Goal: Task Accomplishment & Management: Manage account settings

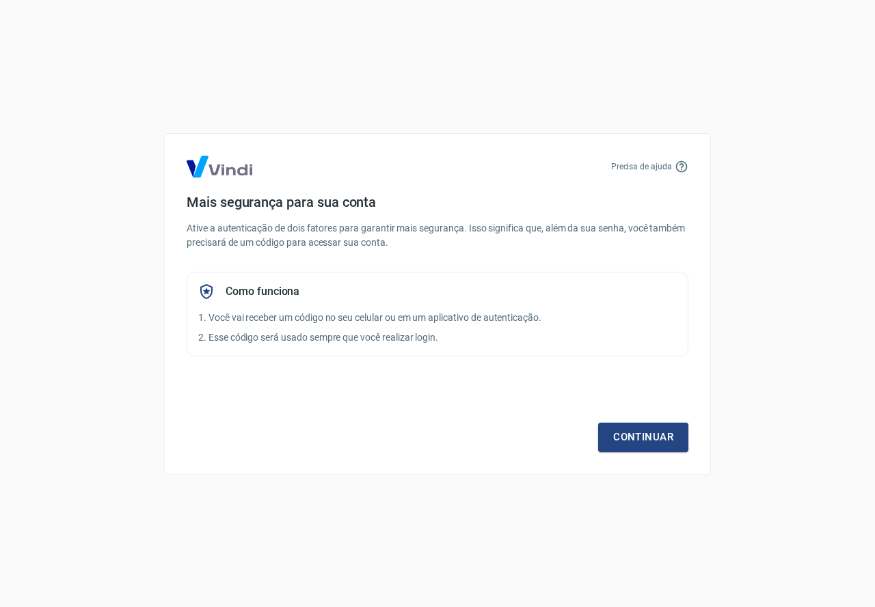
click at [820, 371] on div "Precisa de ajuda Mais segurança para sua conta Ative a autenticação de dois fat…" at bounding box center [437, 303] width 875 height 607
click at [652, 441] on link "Continuar" at bounding box center [643, 437] width 90 height 29
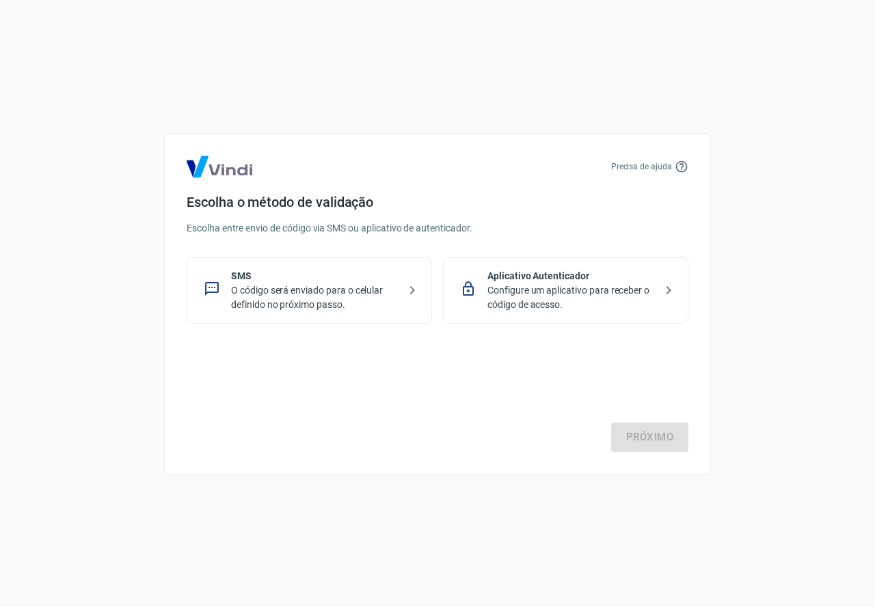
drag, startPoint x: 298, startPoint y: 294, endPoint x: 316, endPoint y: 284, distance: 20.5
click at [302, 291] on p "O código será enviado para o celular definido no próximo passo." at bounding box center [314, 298] width 167 height 29
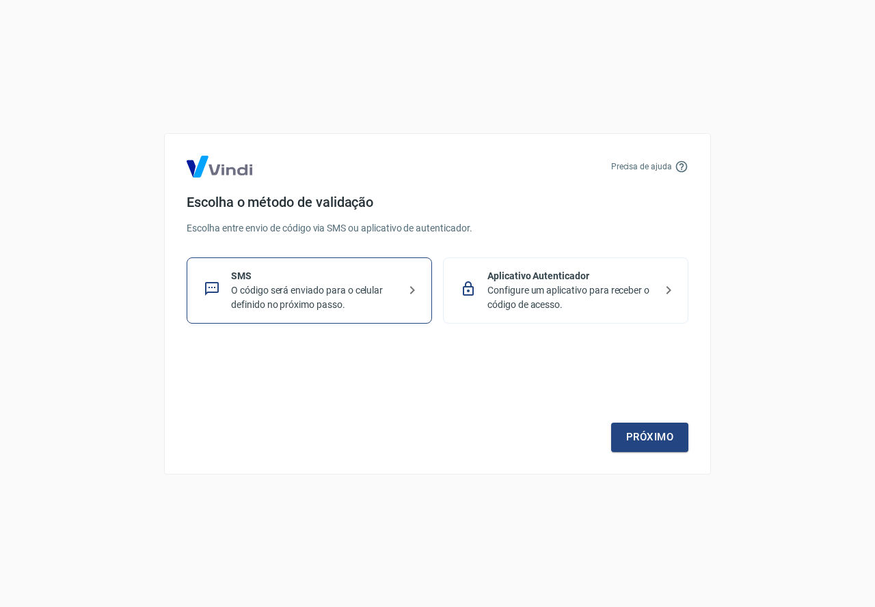
click at [338, 290] on p "O código será enviado para o celular definido no próximo passo." at bounding box center [314, 298] width 167 height 29
click at [650, 436] on link "Próximo" at bounding box center [649, 437] width 77 height 29
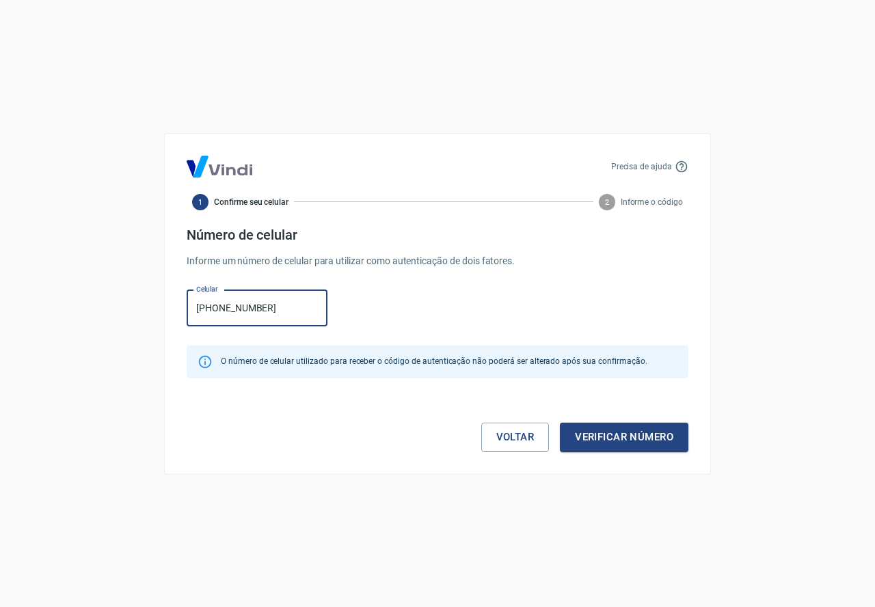
type input "[PHONE_NUMBER]"
click at [560, 423] on button "Verificar número" at bounding box center [624, 437] width 128 height 29
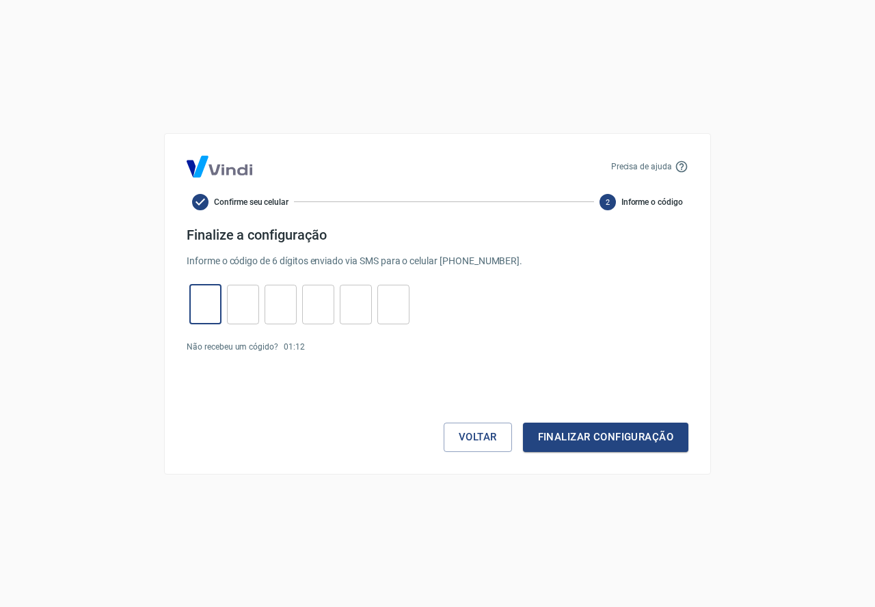
click at [202, 305] on input "tel" at bounding box center [205, 304] width 32 height 29
type input "0"
type input "4"
type input "2"
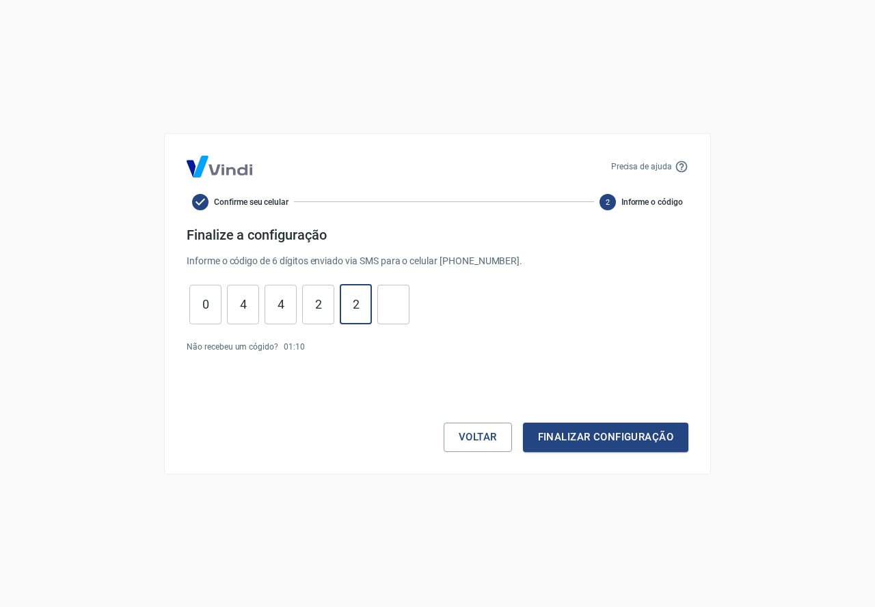
type input "2"
type input "8"
click at [621, 437] on button "Finalizar configuração" at bounding box center [605, 437] width 165 height 29
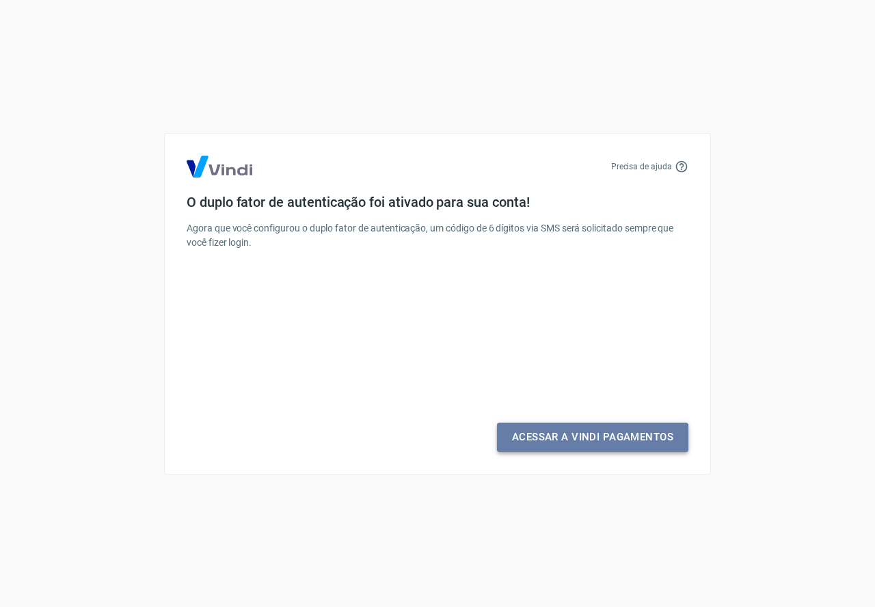
click at [617, 439] on link "Acessar a Vindi Pagamentos" at bounding box center [592, 437] width 191 height 29
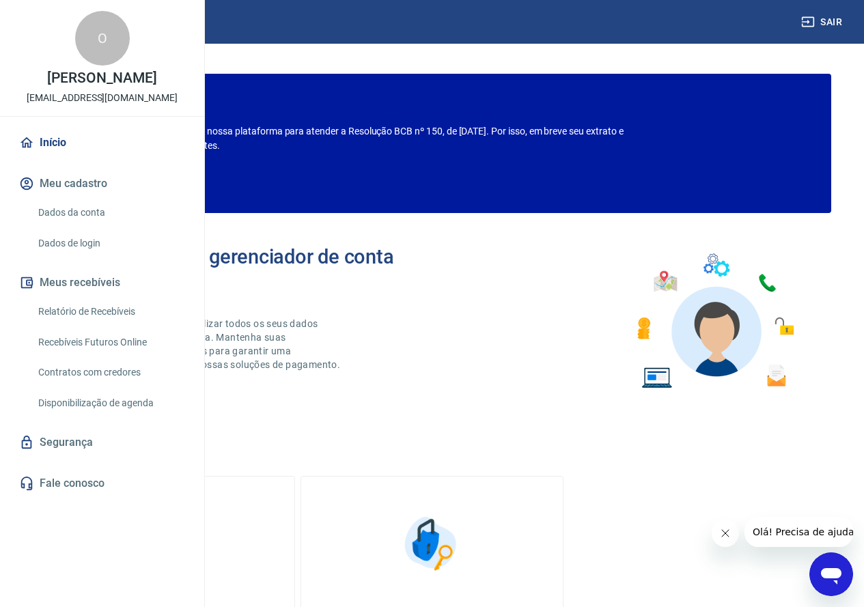
scroll to position [68, 0]
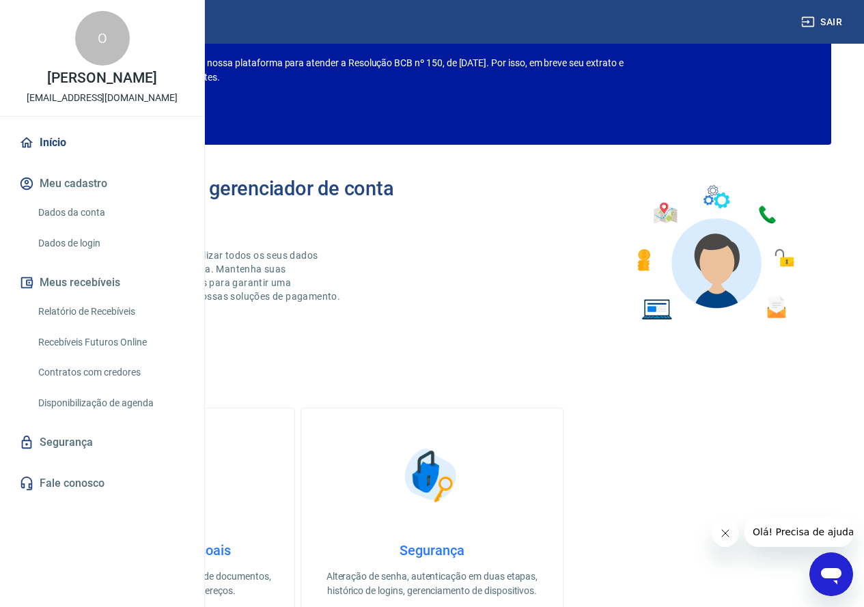
click at [782, 392] on div "ATENÇÃO Estamos realizando adequações em nossa plataforma para atender a Resolu…" at bounding box center [432, 533] width 799 height 1060
click at [795, 536] on span "Olá! Precisa de ajuda?" at bounding box center [805, 532] width 107 height 11
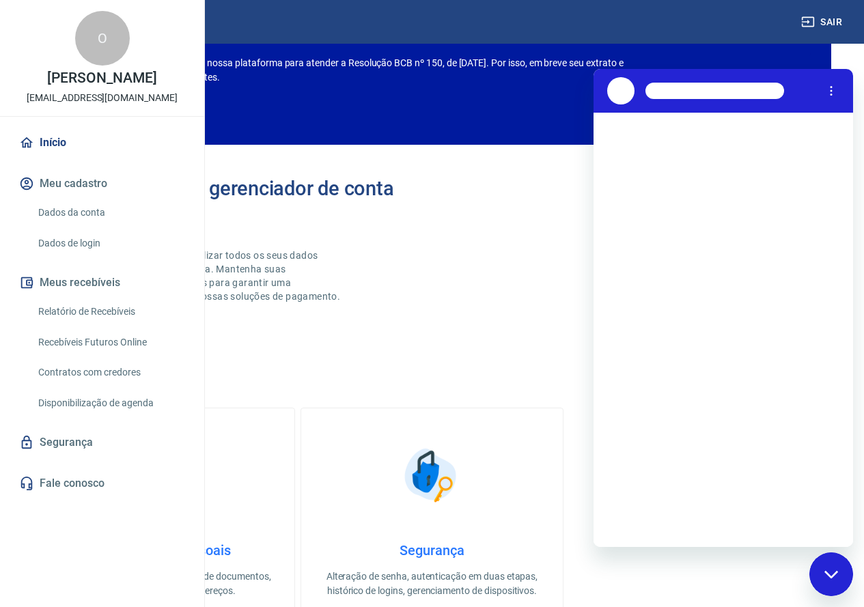
scroll to position [0, 0]
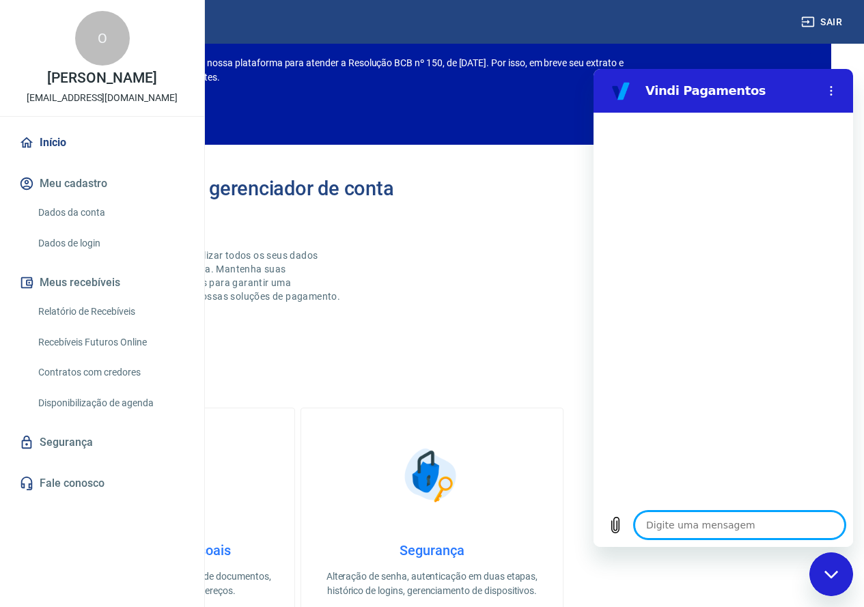
click at [670, 527] on textarea at bounding box center [740, 525] width 210 height 27
type textarea "b"
type textarea "x"
type textarea "bo"
type textarea "x"
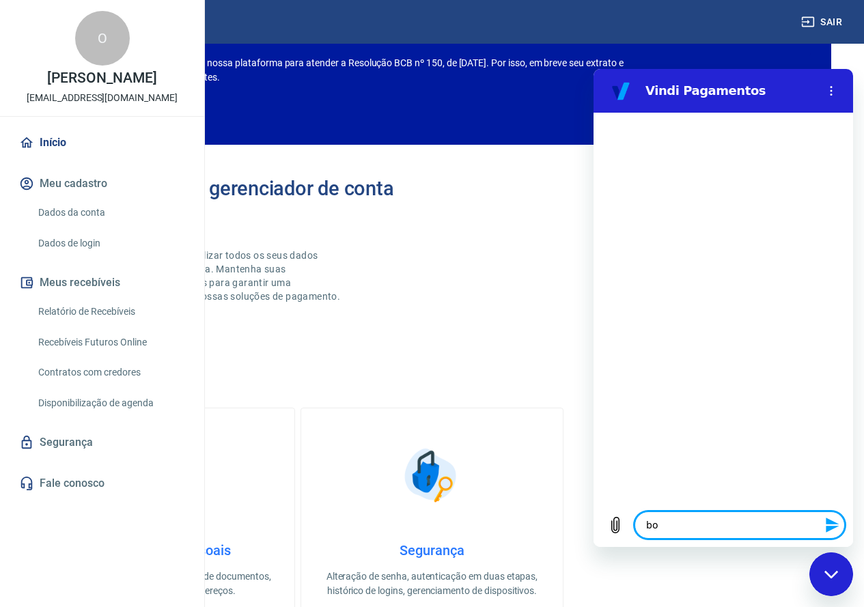
type textarea "boa"
type textarea "x"
type textarea "boa"
type textarea "x"
type textarea "boa t"
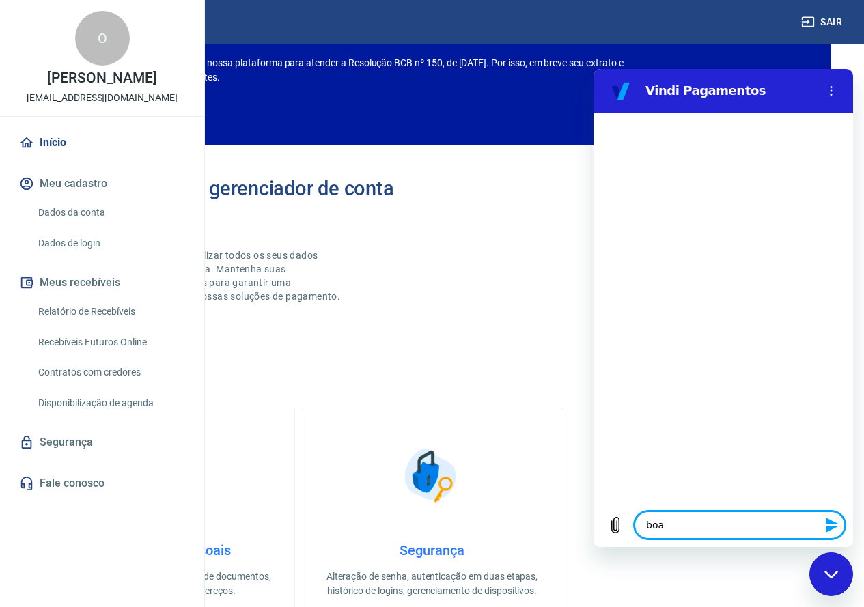
type textarea "x"
type textarea "boa ta"
type textarea "x"
type textarea "boa tar"
type textarea "x"
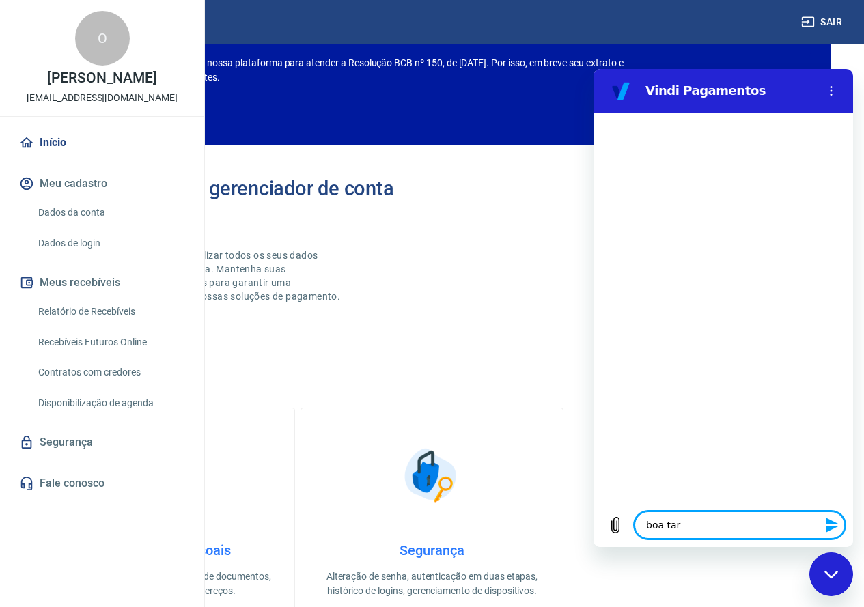
type textarea "boa tard"
type textarea "x"
type textarea "boa tarde"
type textarea "x"
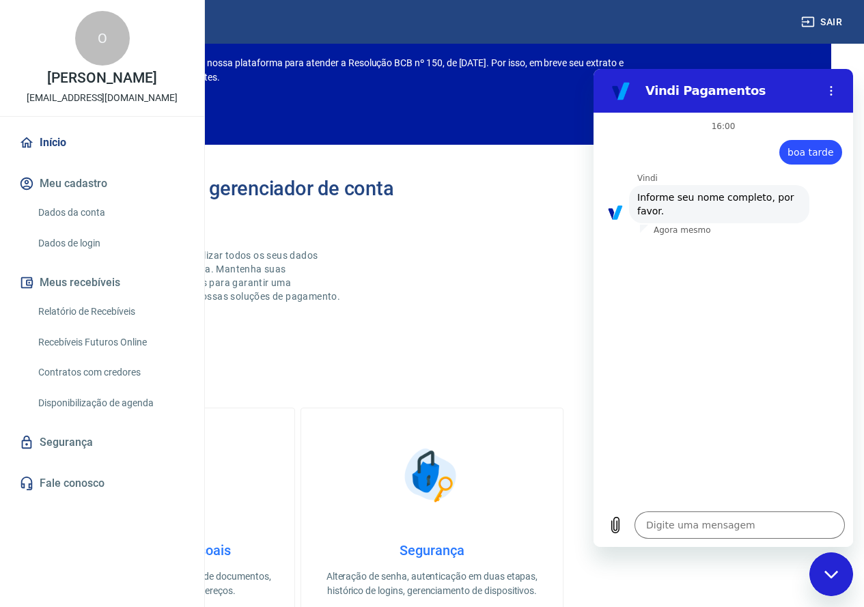
click at [87, 199] on button "Meu cadastro" at bounding box center [101, 184] width 171 height 30
click at [686, 527] on textarea at bounding box center [740, 525] width 210 height 27
type textarea "o"
type textarea "x"
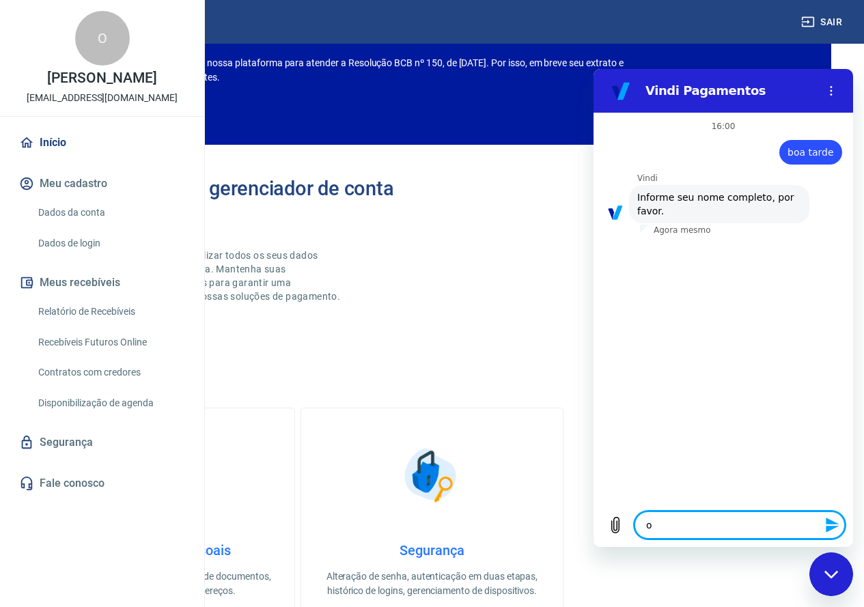
type textarea "os"
type textarea "x"
type textarea "oso"
type textarea "x"
type textarea "osor"
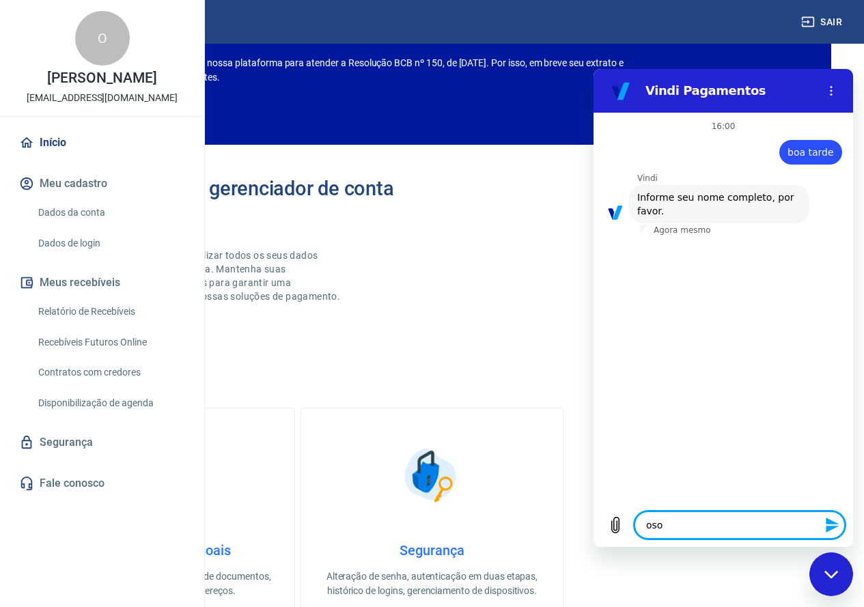
type textarea "x"
type textarea "osori"
type textarea "x"
type textarea "osorio"
type textarea "x"
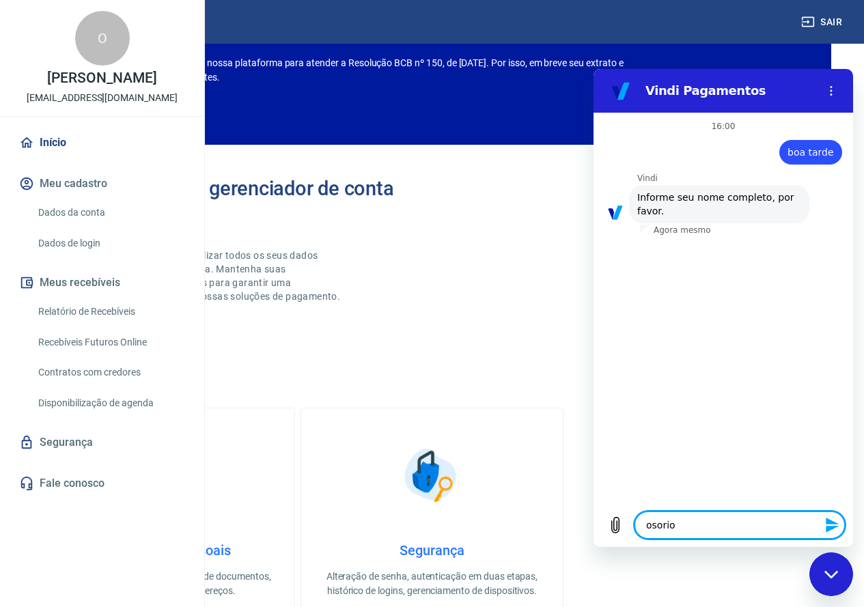
type textarea "osorio"
type textarea "x"
type textarea "osorio m"
type textarea "x"
type textarea "osorio mo"
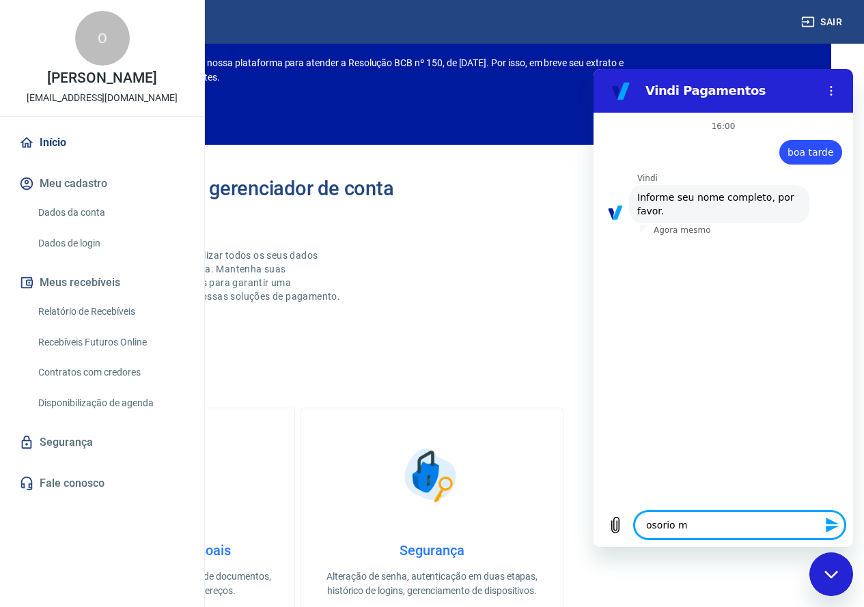
type textarea "x"
type textarea "osorio mor"
type textarea "x"
type textarea "[PERSON_NAME]"
type textarea "x"
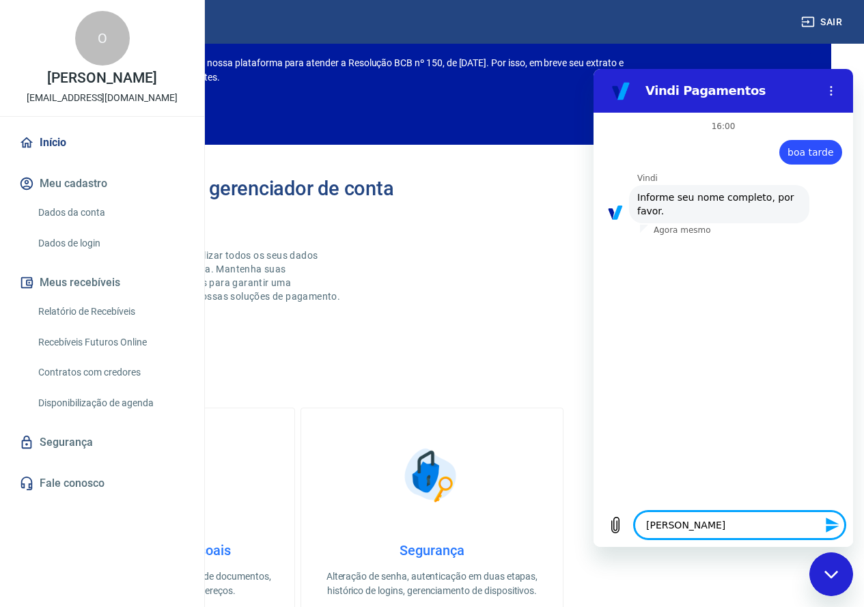
type textarea "[PERSON_NAME]"
type textarea "x"
type textarea "[PERSON_NAME]"
type textarea "x"
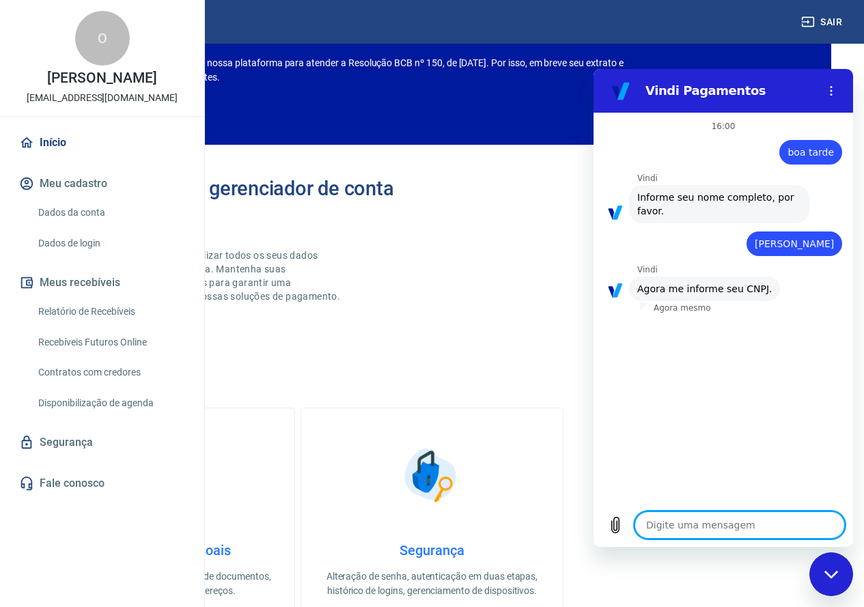
type textarea "0"
type textarea "x"
type textarea "04"
type textarea "x"
type textarea "045"
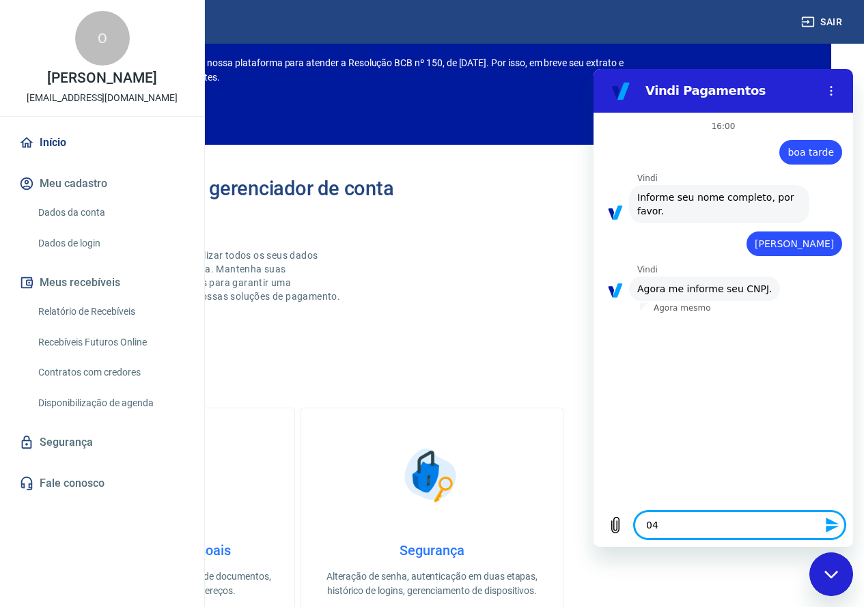
type textarea "x"
type textarea "0457"
type textarea "x"
type textarea "04577"
type textarea "x"
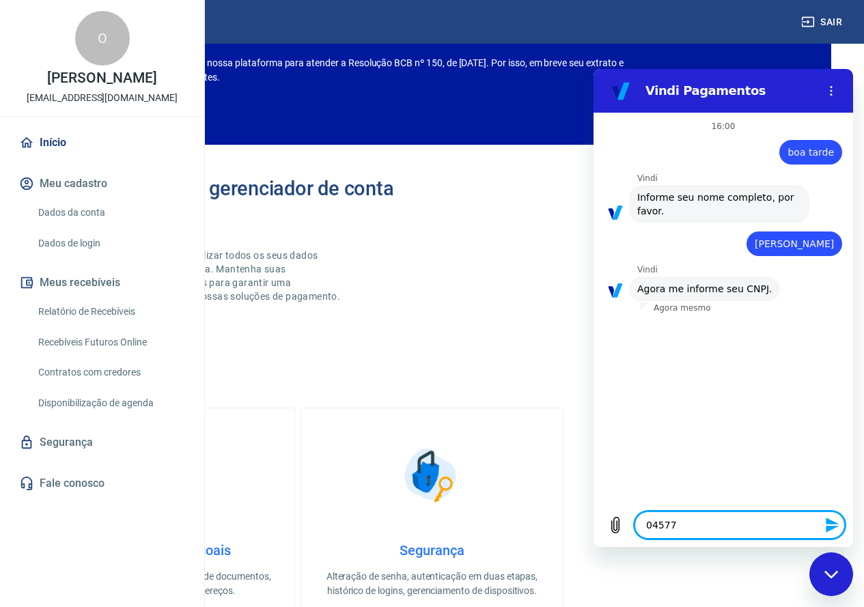
type textarea "045776"
type textarea "x"
type textarea "0457769"
type textarea "x"
type textarea "04577691"
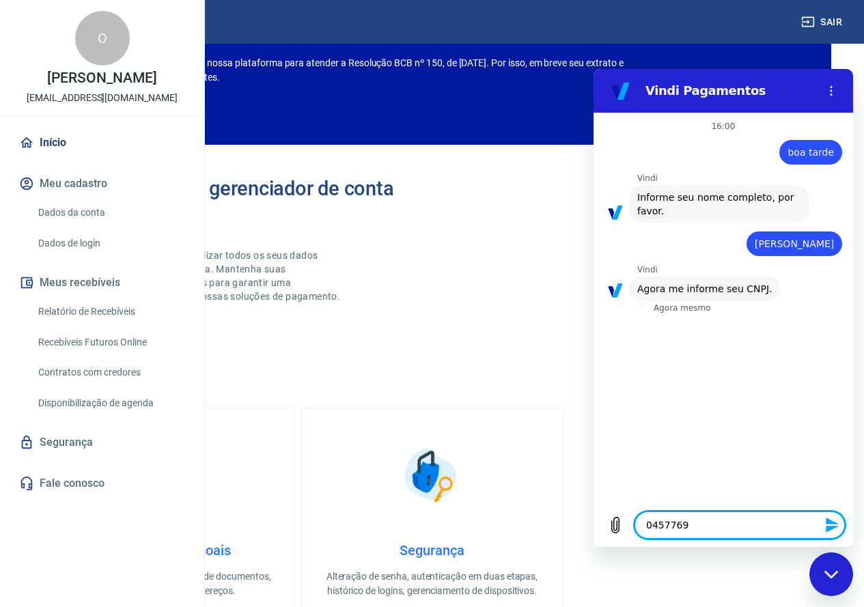
type textarea "x"
type textarea "045776910"
type textarea "x"
type textarea "0457769100"
type textarea "x"
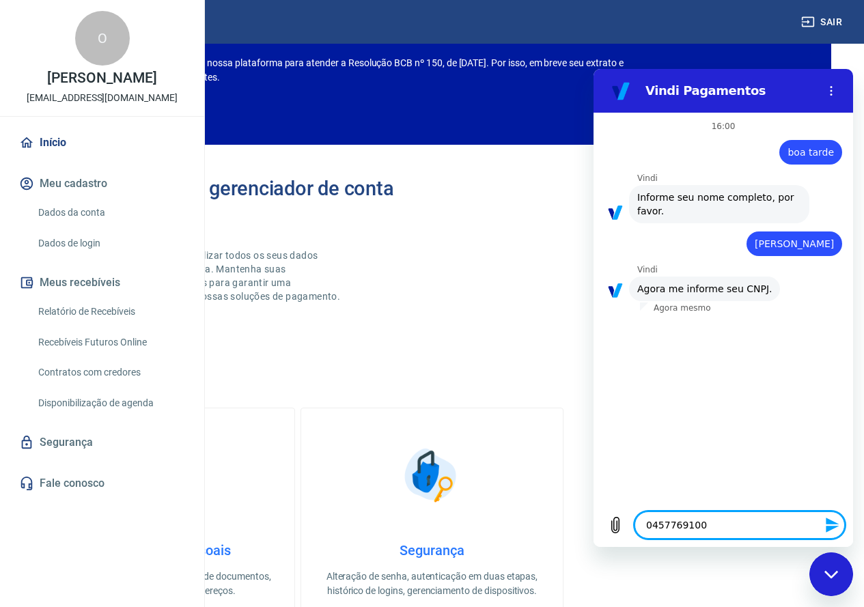
type textarea "04577691000"
type textarea "x"
type textarea "045776910001"
type textarea "x"
type textarea "0457769100014"
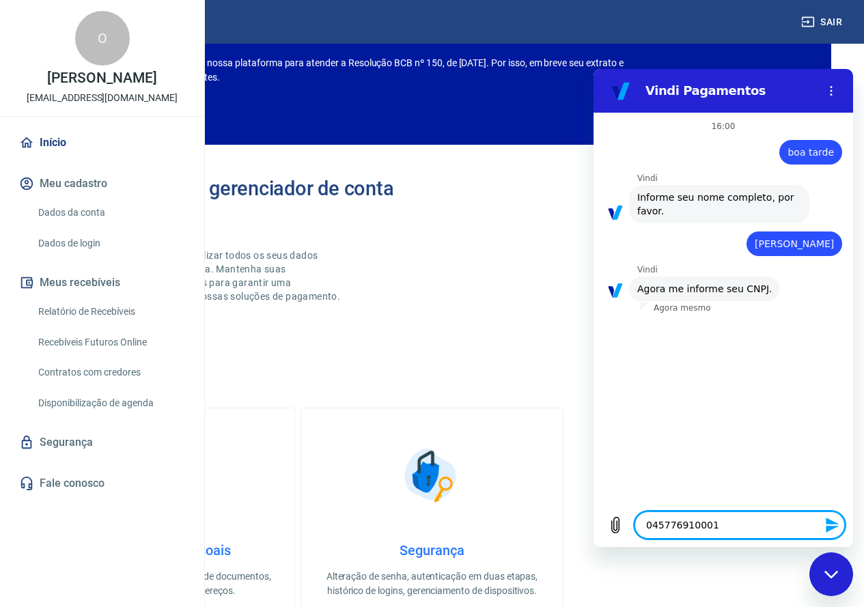
type textarea "x"
type textarea "04577691000141"
type textarea "x"
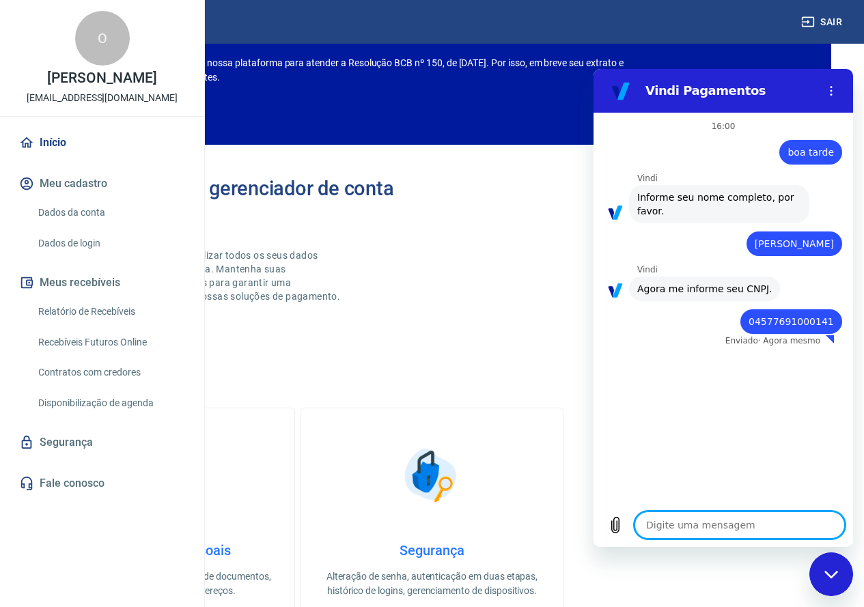
type textarea "x"
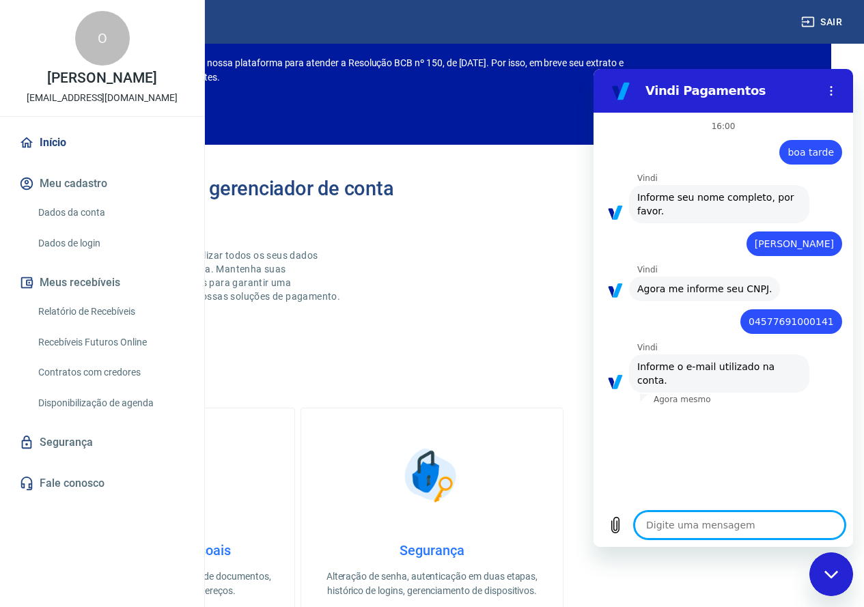
type textarea "a"
type textarea "x"
type textarea "at"
type textarea "x"
type textarea "ate"
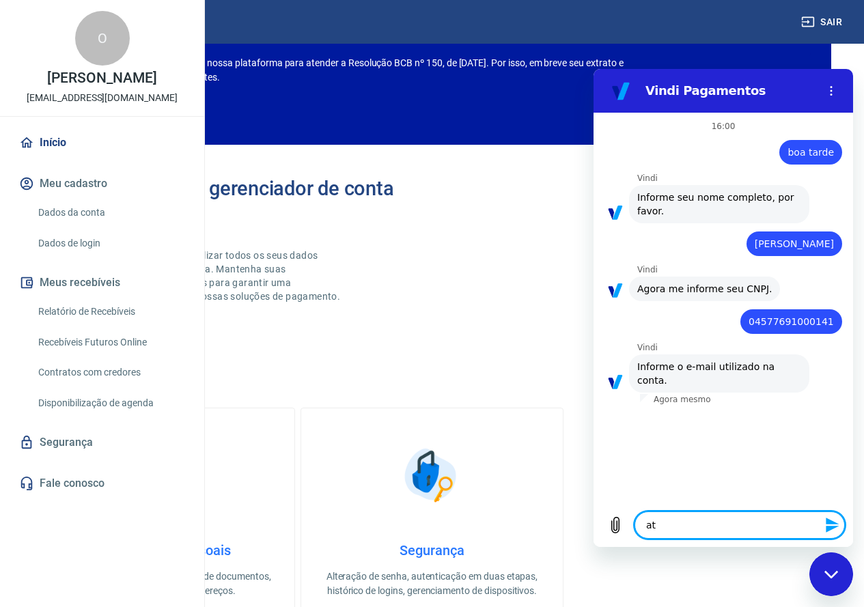
type textarea "x"
type textarea "aten"
type textarea "x"
type textarea "ateni"
type textarea "x"
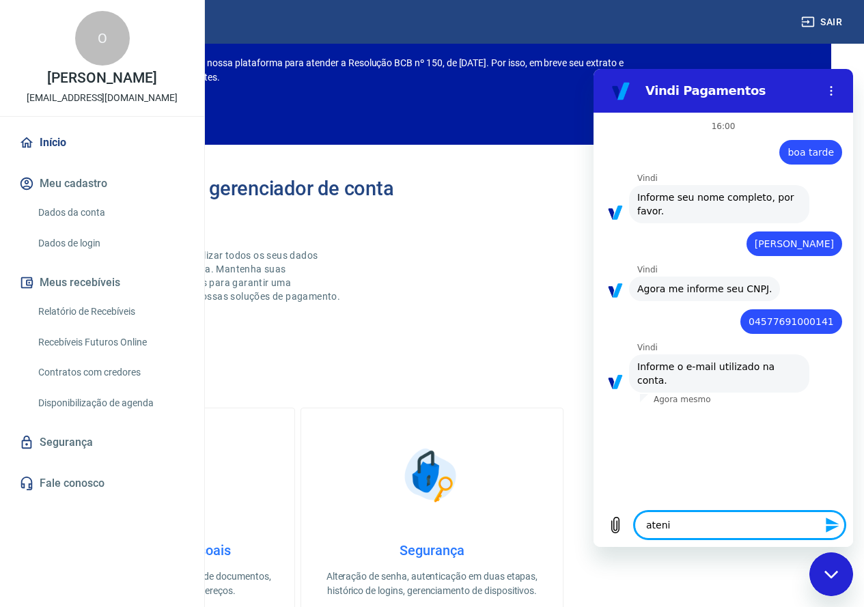
type textarea "aten"
type textarea "x"
type textarea "atend"
type textarea "x"
type textarea "atendi"
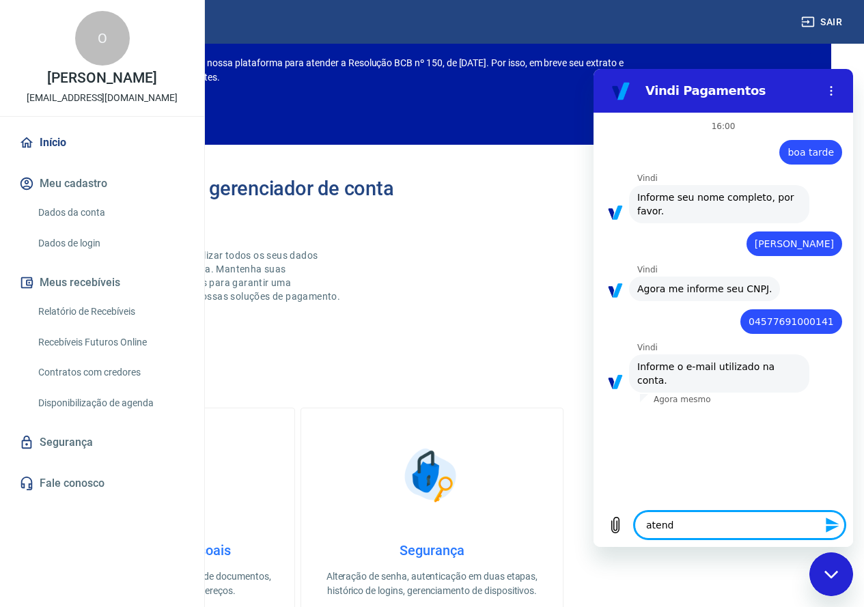
type textarea "x"
type textarea "atendim"
type textarea "x"
type textarea "atendime"
type textarea "x"
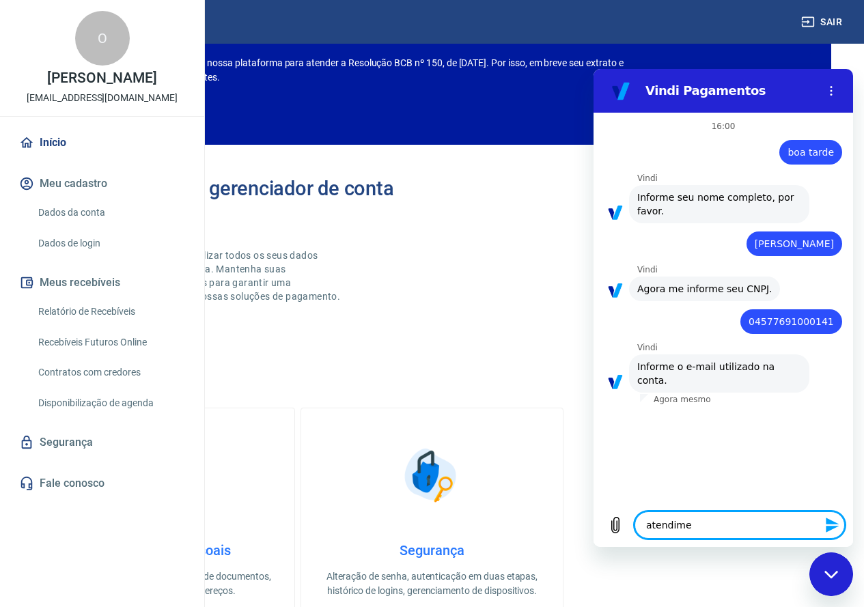
type textarea "atendimen"
type textarea "x"
type textarea "atendimeno"
type textarea "x"
type textarea "atendimeno7"
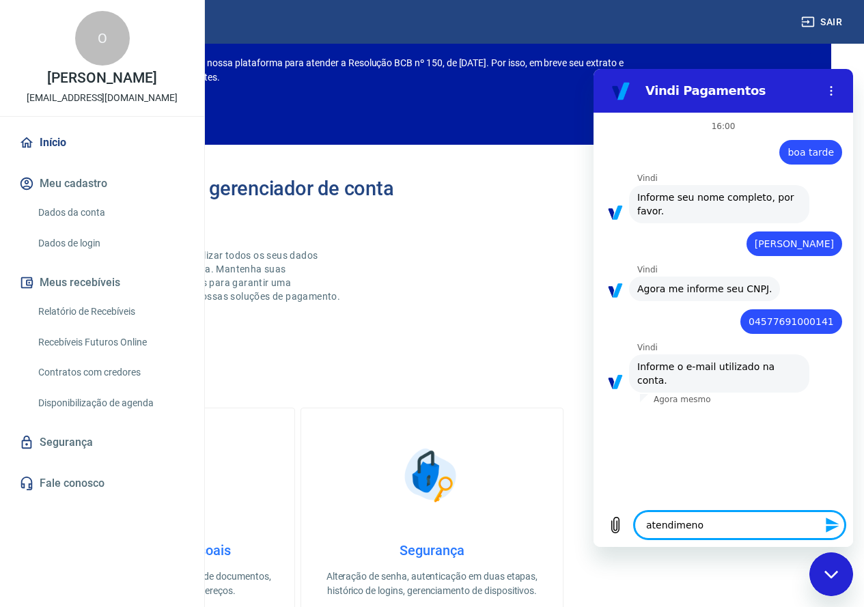
type textarea "x"
type textarea "atendimeno7@"
type textarea "x"
type textarea "atendimeno7@8"
type textarea "x"
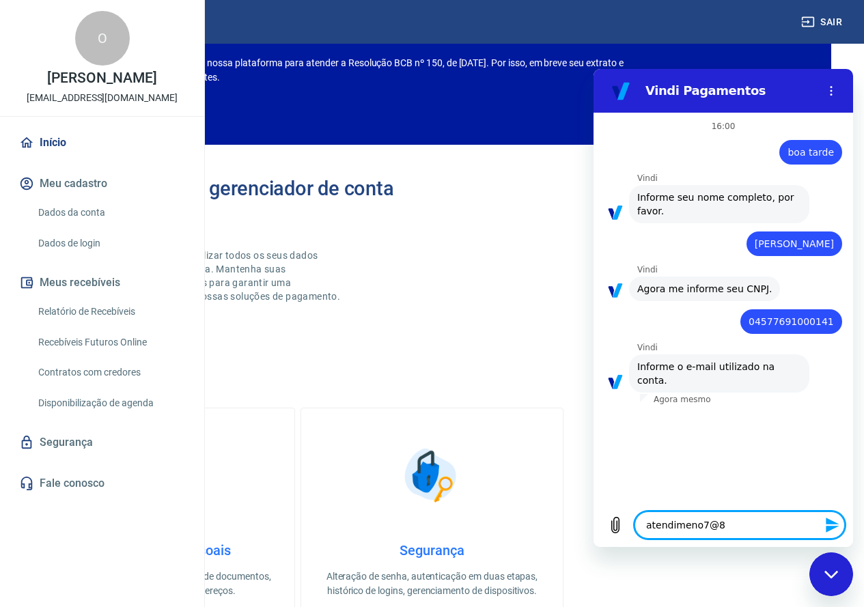
type textarea "atendimeno7@8a"
type textarea "x"
type textarea "atendimeno7@[DATE]"
type textarea "x"
type textarea "atendimeno7@8aco"
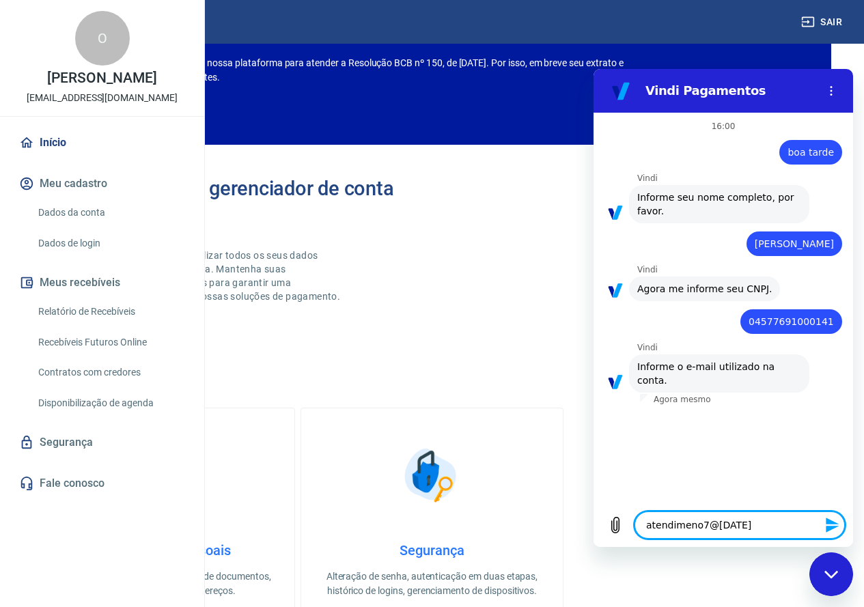
type textarea "x"
type textarea "atendimeno7@8acon"
type textarea "x"
type textarea "atendimeno7@8acond"
type textarea "x"
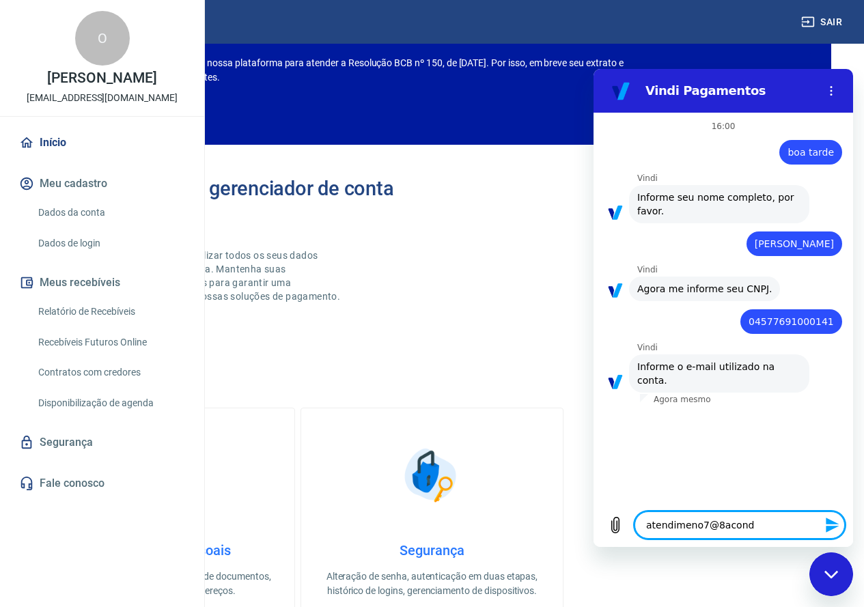
type textarea "atendimeno7@8acondo"
type textarea "x"
type textarea "atendimeno7@8acondom"
type textarea "x"
type textarea "atendimeno7@8acondomi"
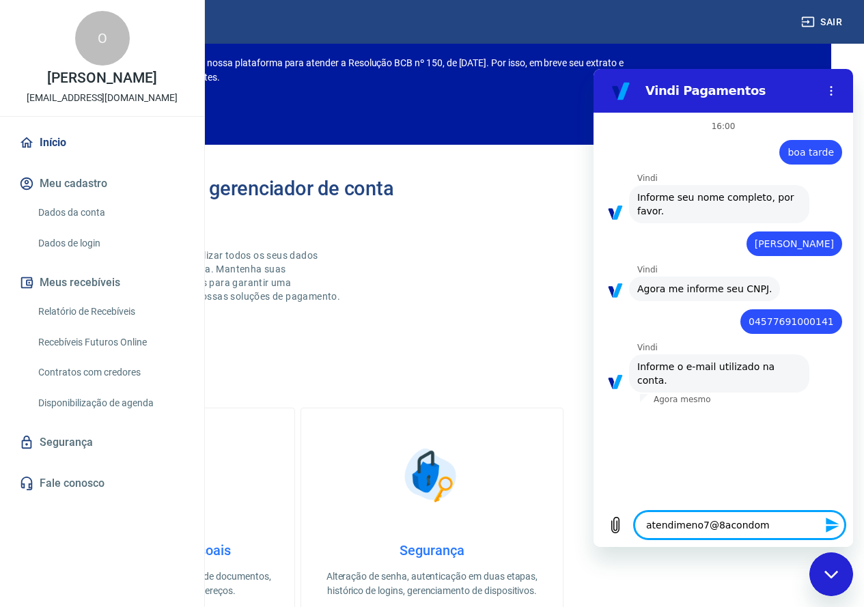
type textarea "x"
type textarea "atendimeno7@8acondomin"
type textarea "x"
type textarea "atendimeno7@8acondomini"
type textarea "x"
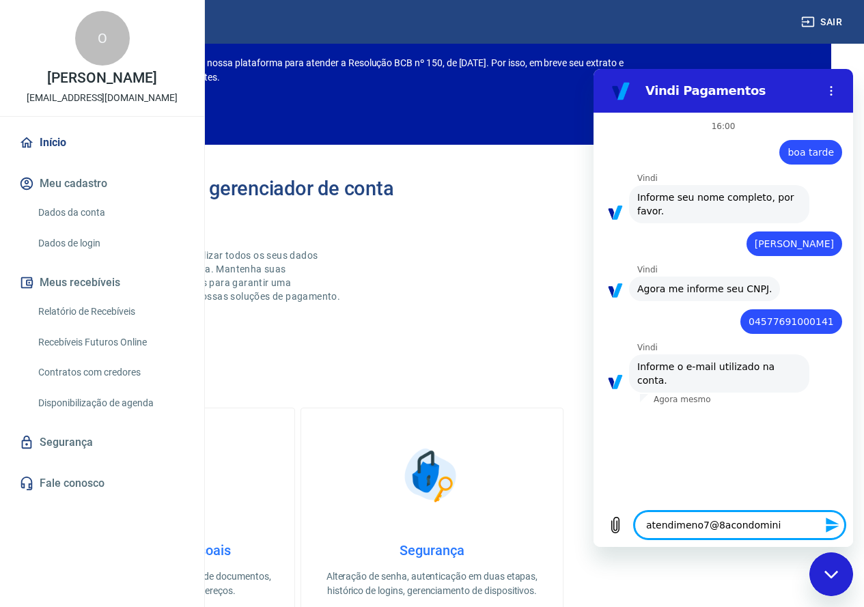
type textarea "atendimeno7@8acondominio"
type textarea "x"
type textarea "atendimeno7@8acondominios"
type textarea "x"
type textarea "atendimeno7@8acondominios."
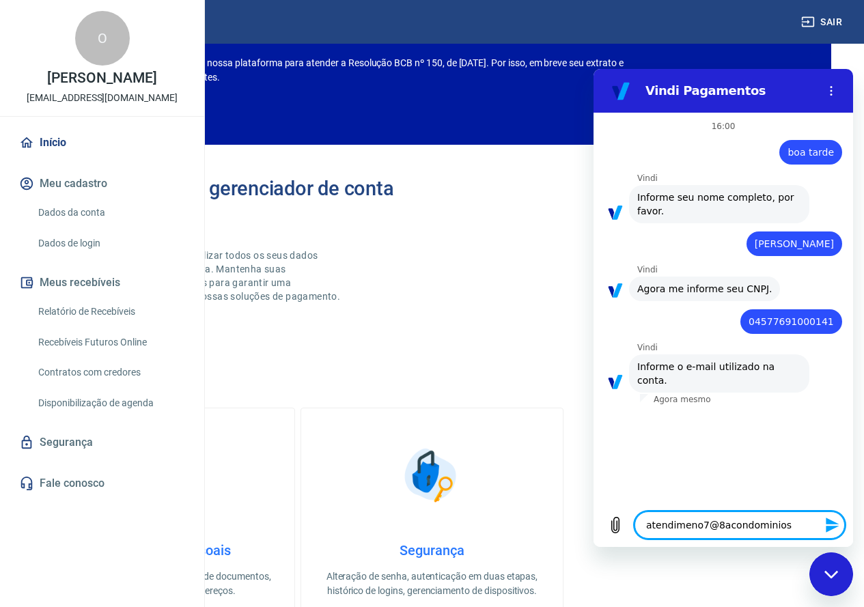
type textarea "x"
type textarea "atendimeno7@8acondominios.c"
type textarea "x"
type textarea "[EMAIL_ADDRESS][DOMAIN_NAME]"
type textarea "x"
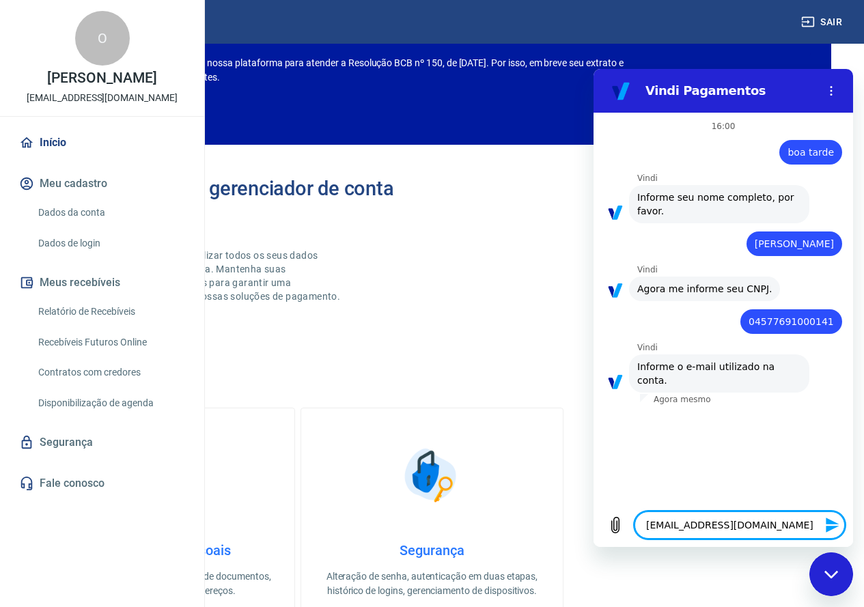
type textarea "[EMAIL_ADDRESS][DOMAIN_NAME]"
type textarea "x"
type textarea "[EMAIL_ADDRESS][DOMAIN_NAME]."
type textarea "x"
type textarea "atendimeno7@8acondominios.com.b"
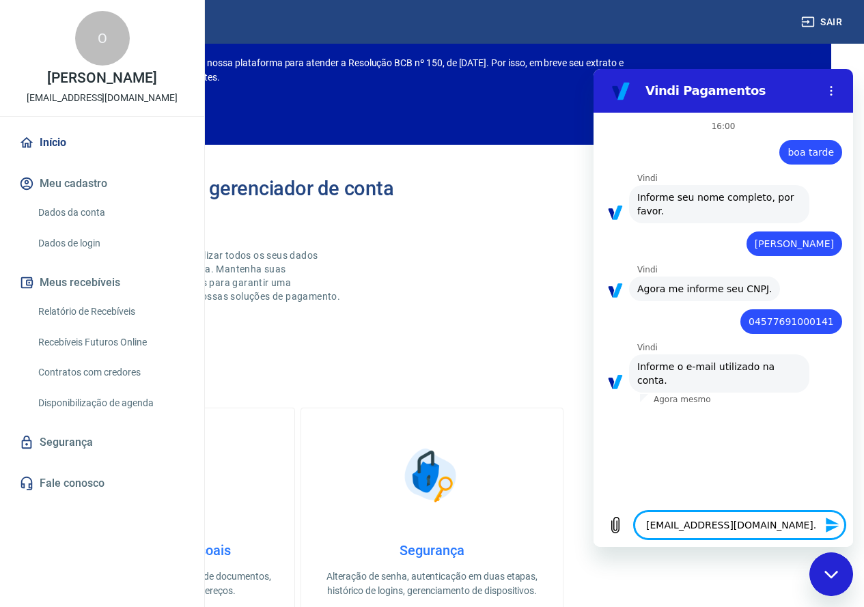
type textarea "x"
type textarea "[EMAIL_ADDRESS][DOMAIN_NAME]"
type textarea "x"
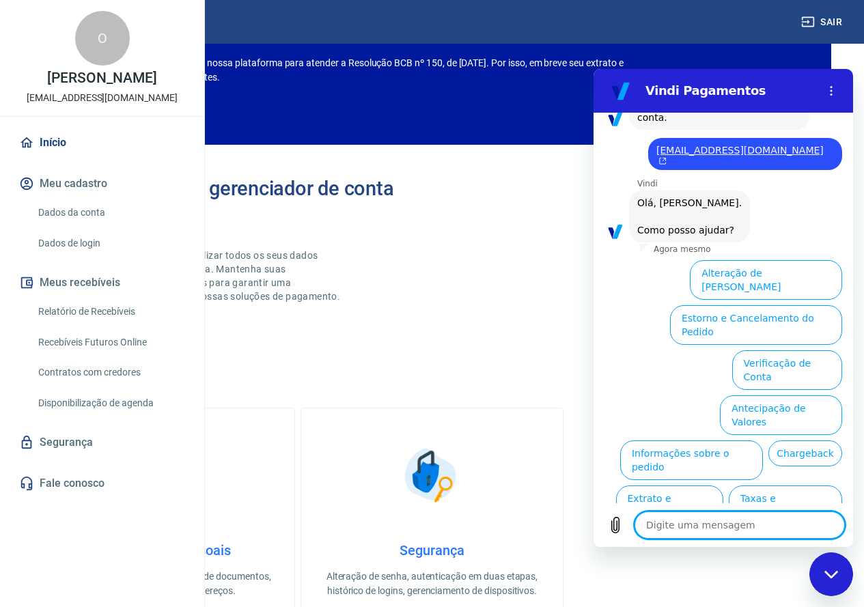
scroll to position [287, 0]
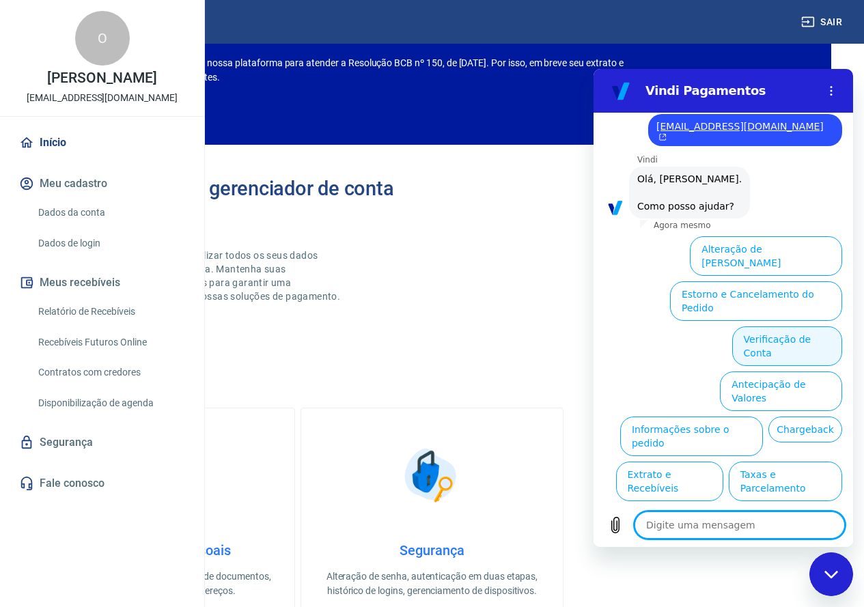
click at [781, 327] on button "Verificação de Conta" at bounding box center [787, 347] width 110 height 40
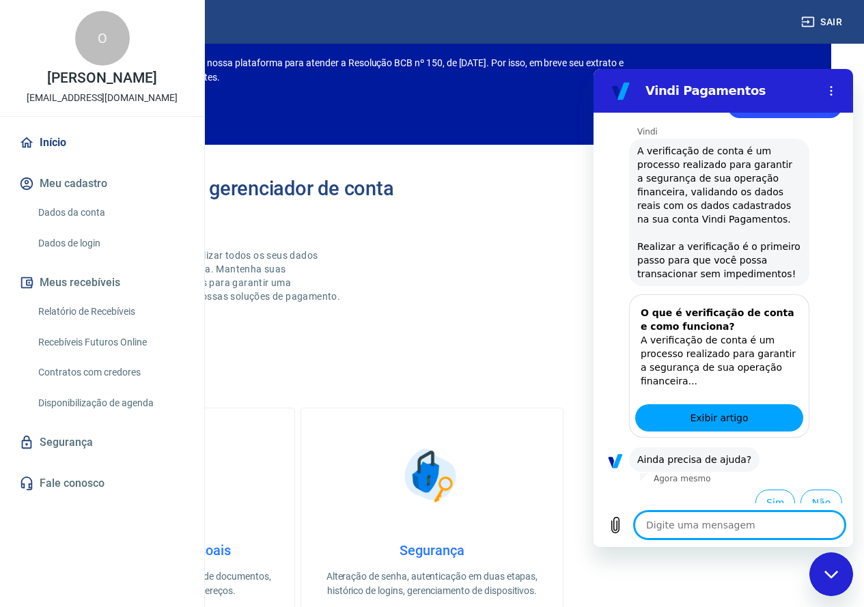
scroll to position [422, 0]
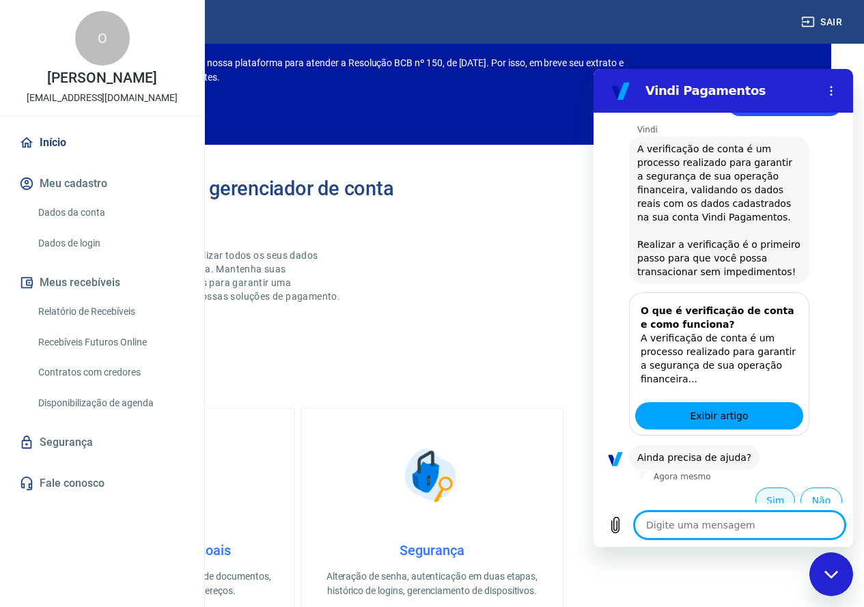
click at [757, 488] on button "Sim" at bounding box center [776, 501] width 40 height 26
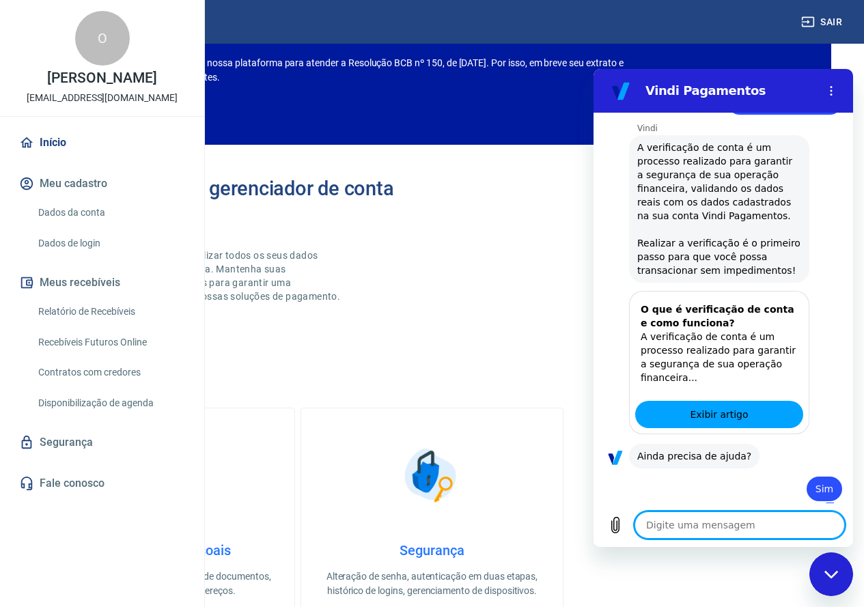
click at [687, 523] on textarea at bounding box center [740, 525] width 210 height 27
type textarea "x"
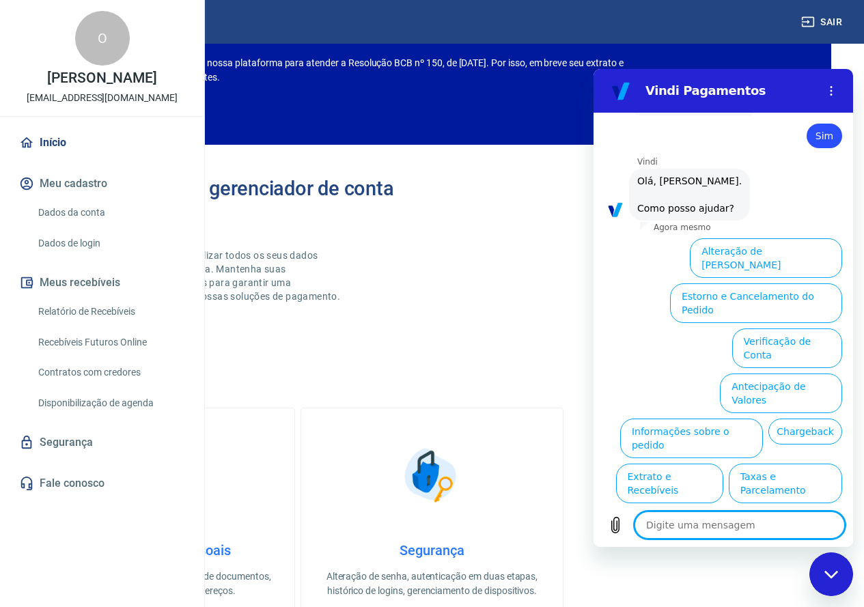
scroll to position [779, 0]
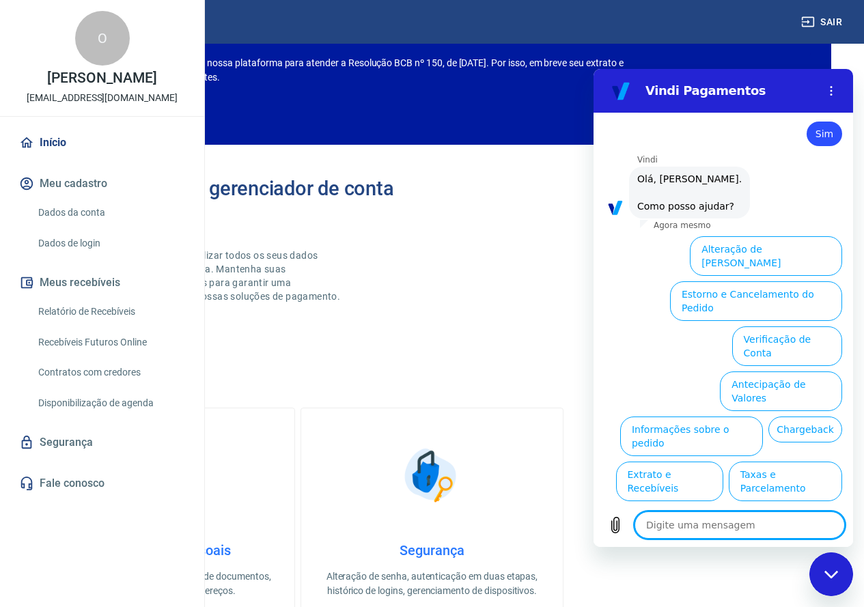
type textarea "n"
type textarea "x"
type textarea "no"
type textarea "x"
type textarea "noa"
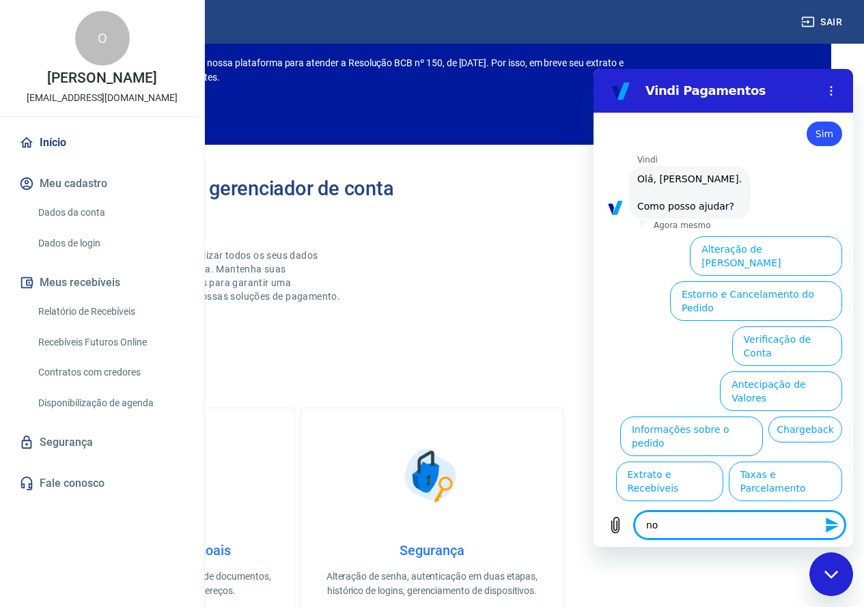
type textarea "x"
type textarea "noat"
type textarea "x"
type textarea "noata"
type textarea "x"
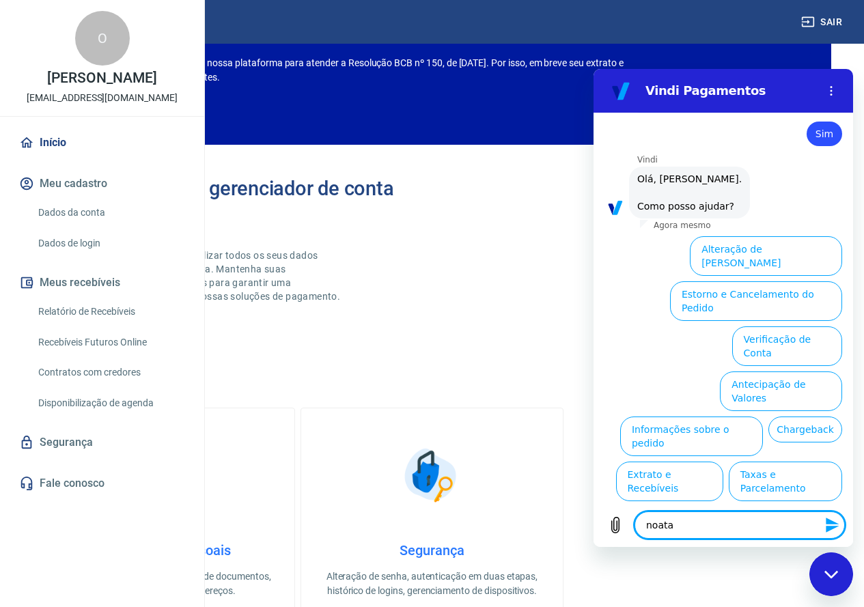
type textarea "noata"
type textarea "x"
type textarea "noata f"
type textarea "x"
type textarea "noata fi"
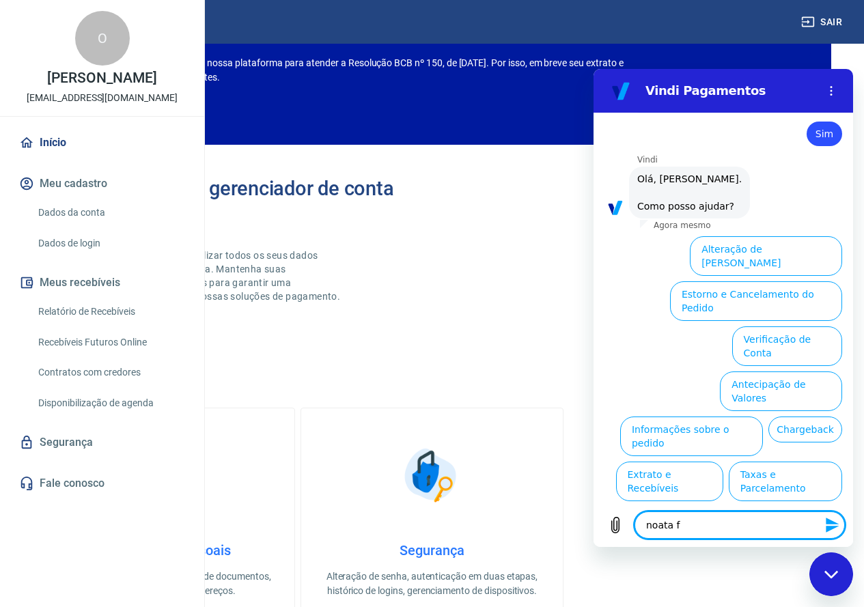
type textarea "x"
type textarea "noata fis"
type textarea "x"
type textarea "noata fisc"
type textarea "x"
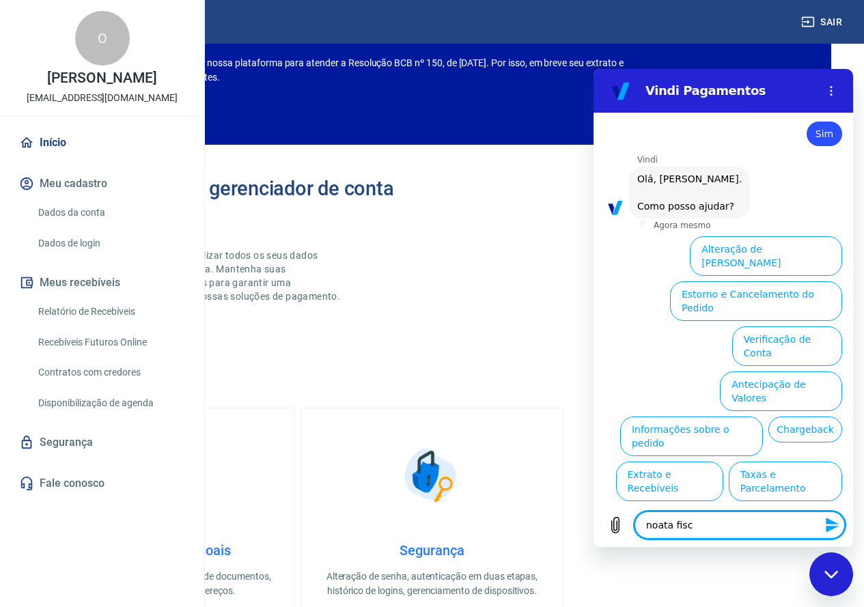
type textarea "noata fisca"
type textarea "x"
type textarea "noata fiscal"
type textarea "x"
click at [662, 526] on textarea "noata fiscal" at bounding box center [740, 525] width 210 height 27
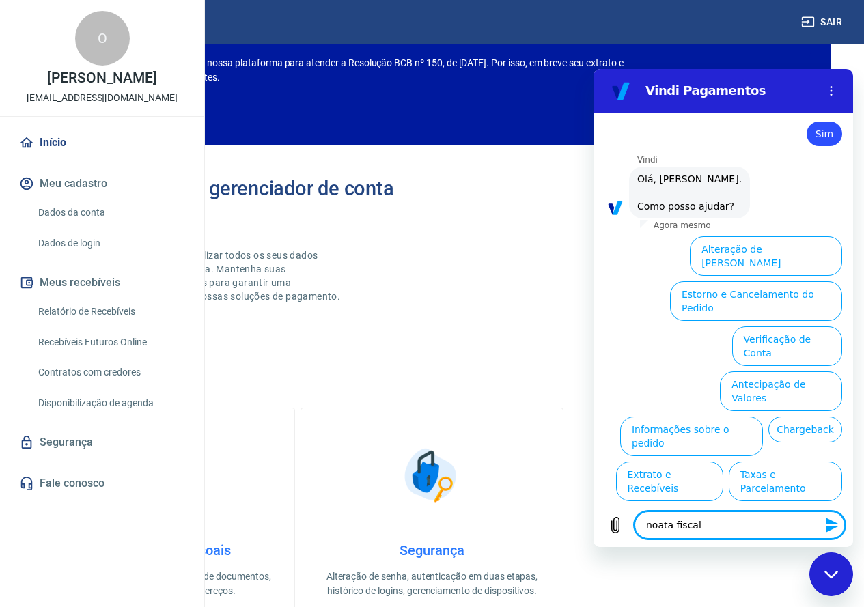
type textarea "nota fiscal"
type textarea "x"
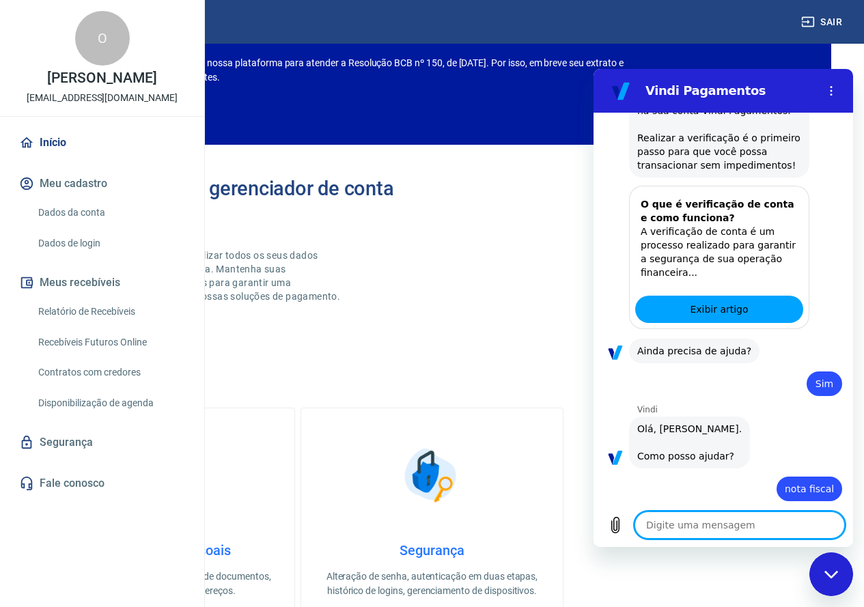
type textarea "x"
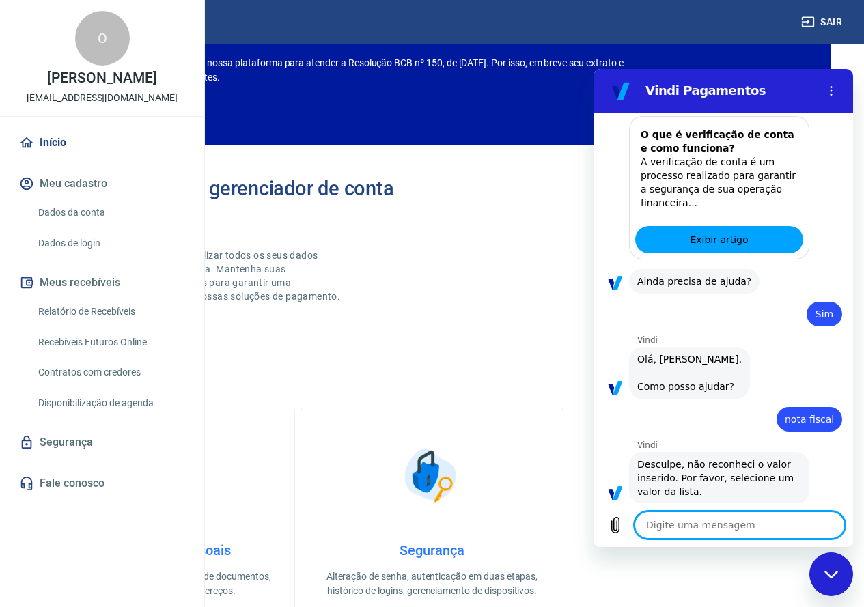
scroll to position [601, 0]
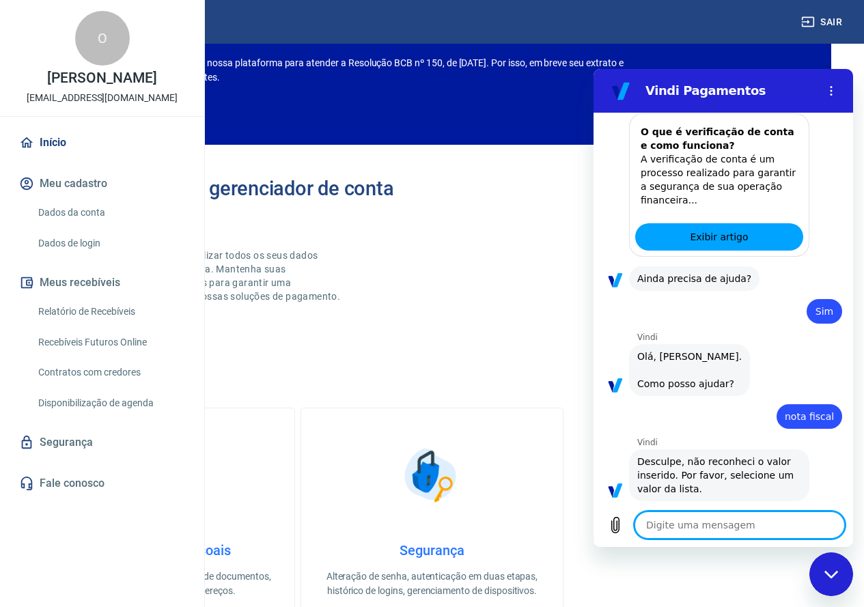
click at [691, 522] on textarea at bounding box center [740, 525] width 210 height 27
click at [692, 528] on textarea at bounding box center [740, 525] width 210 height 27
type textarea "s"
type textarea "x"
type textarea "si"
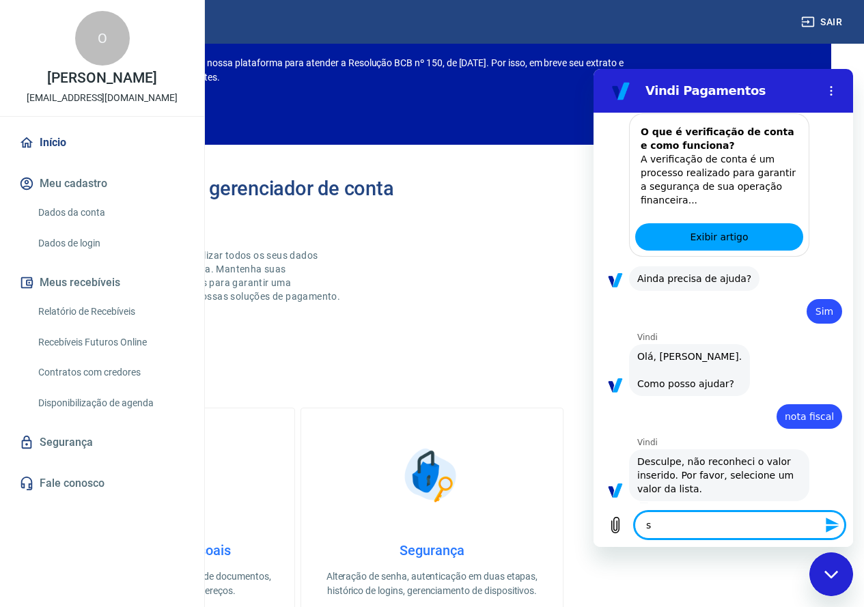
type textarea "x"
type textarea "sim"
type textarea "x"
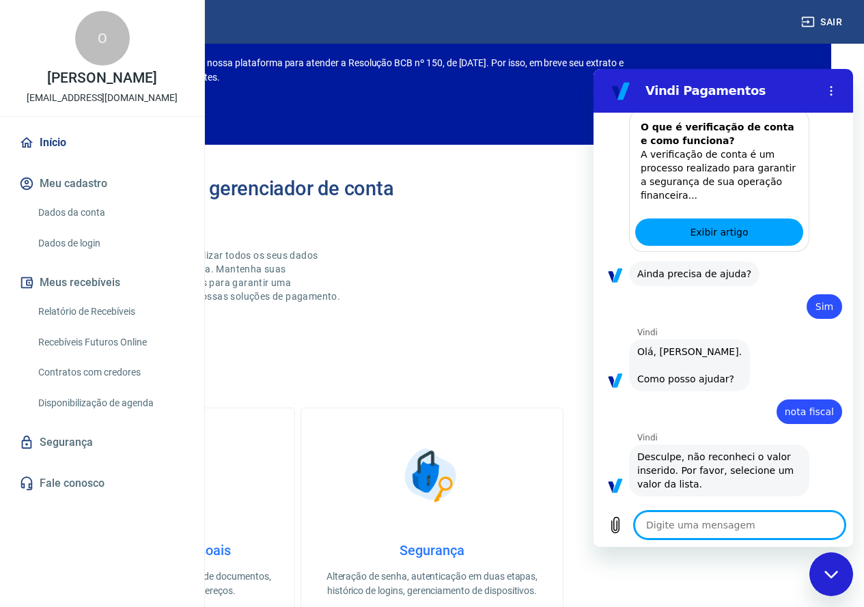
scroll to position [570, 0]
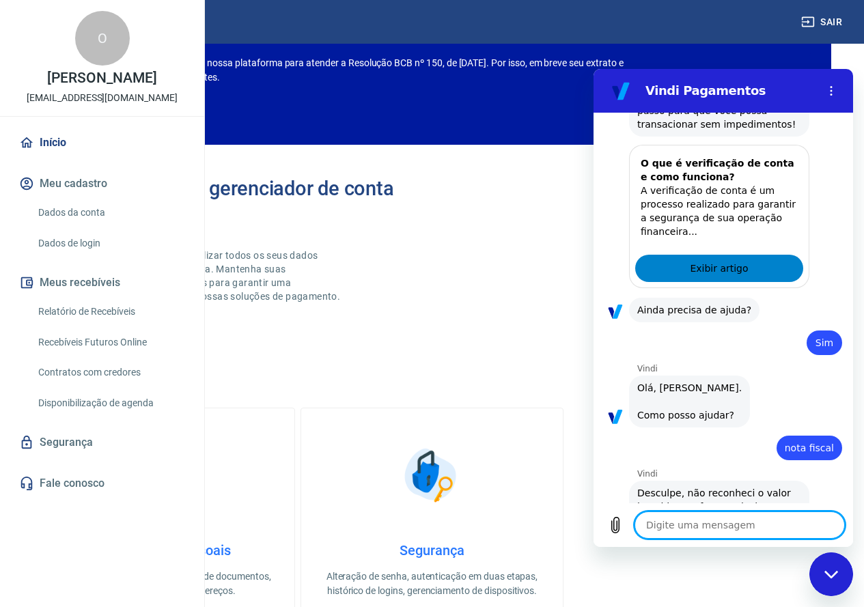
click at [713, 260] on span "Exibir artigo" at bounding box center [719, 268] width 58 height 16
type textarea "x"
